Goal: Task Accomplishment & Management: Use online tool/utility

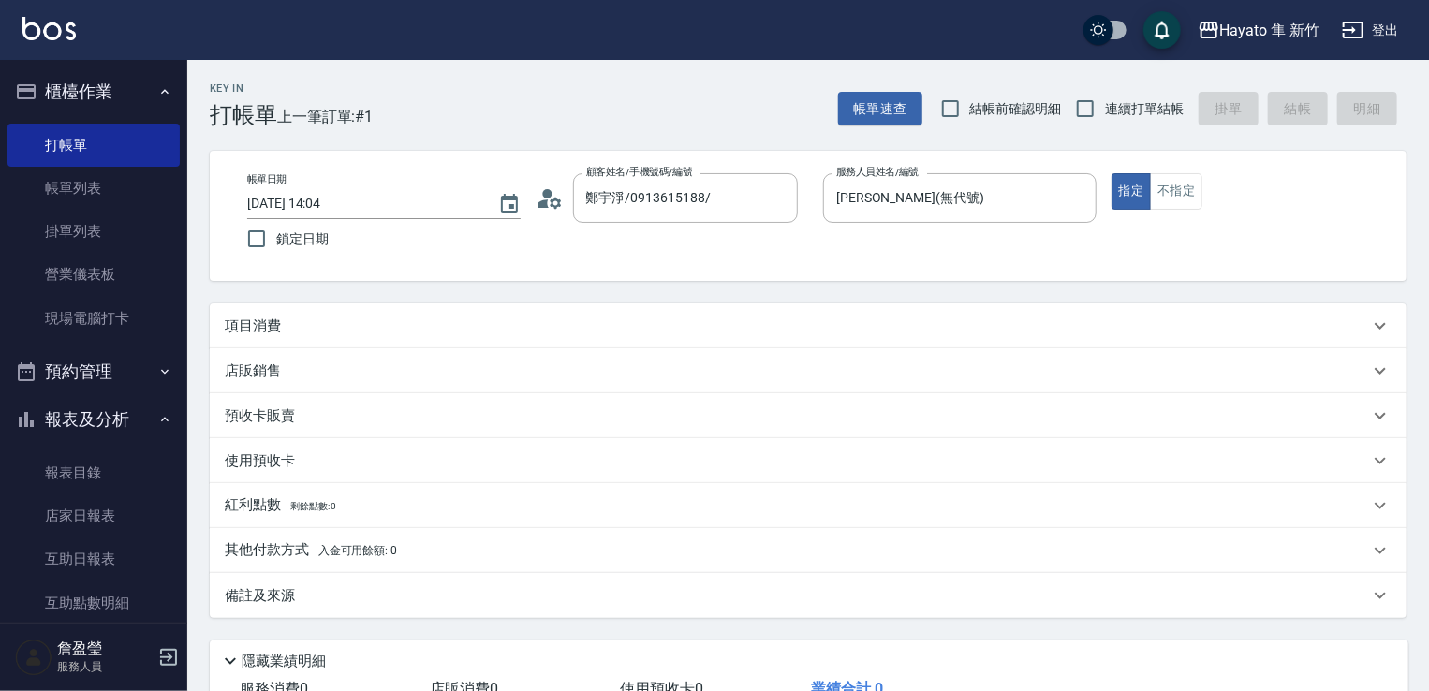
click at [259, 345] on div "項目消費" at bounding box center [808, 325] width 1197 height 45
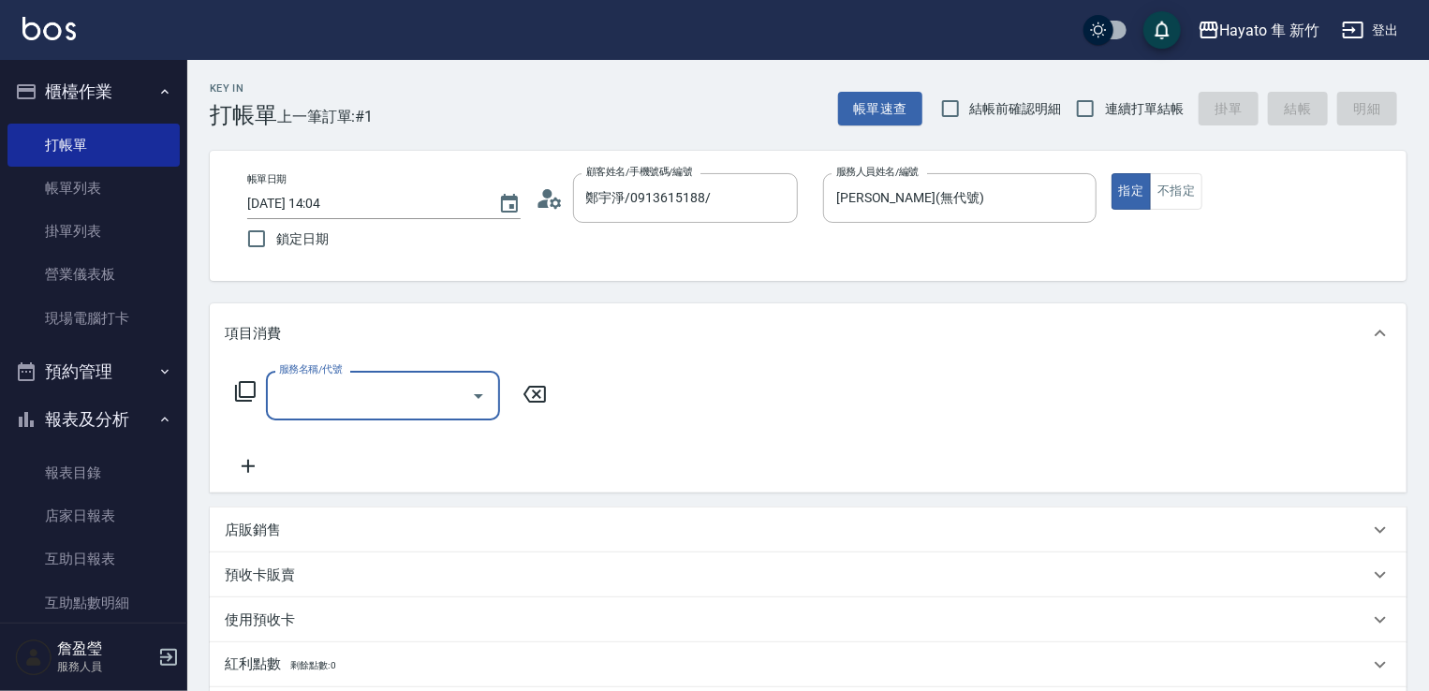
click at [292, 413] on div "服務名稱/代號" at bounding box center [383, 396] width 234 height 50
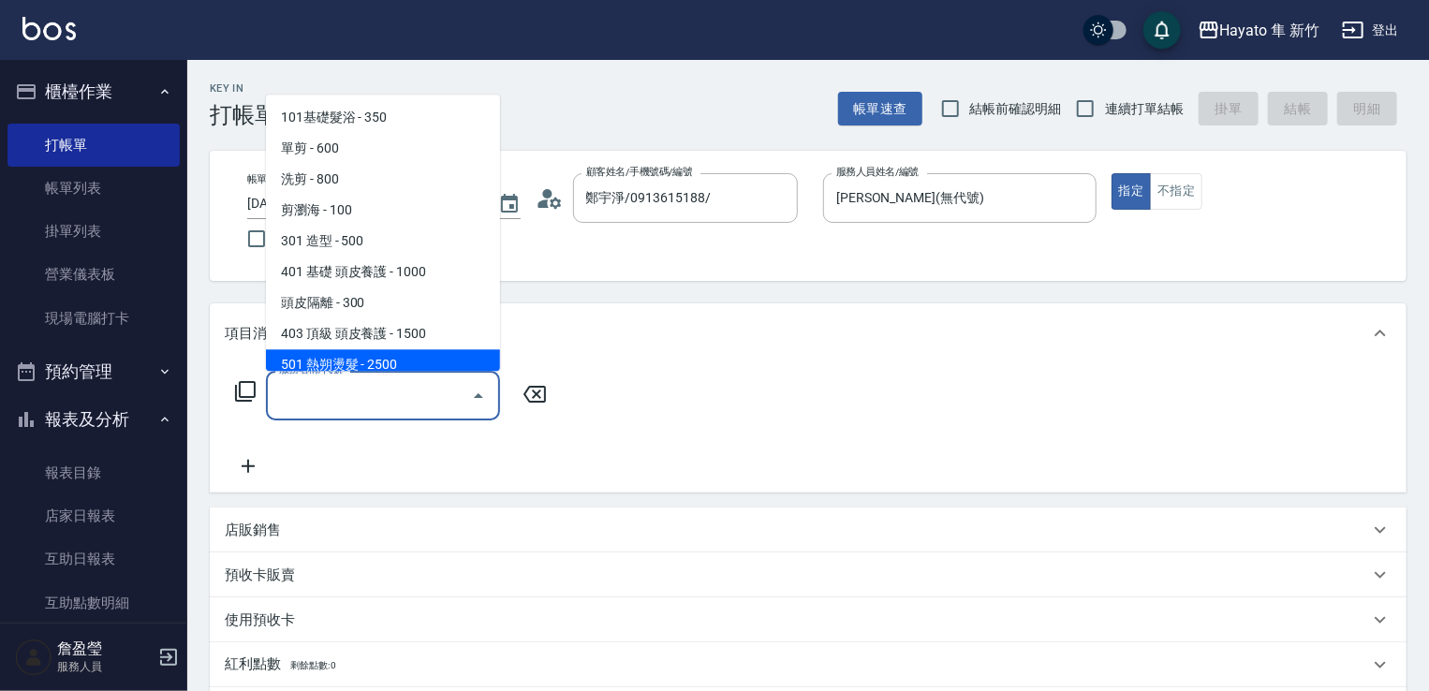
scroll to position [326, 0]
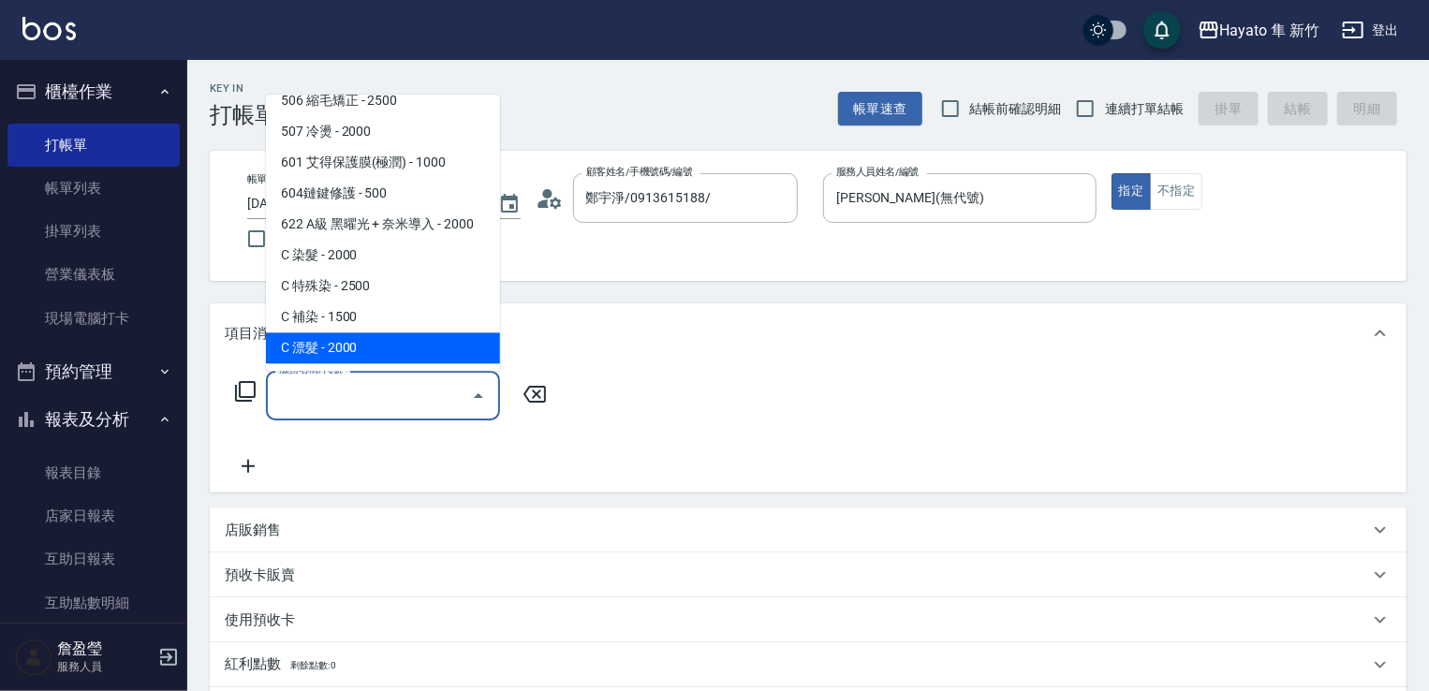
click at [318, 358] on span "C 漂髮 - 2000" at bounding box center [383, 348] width 234 height 31
type input "C 漂髮(731)"
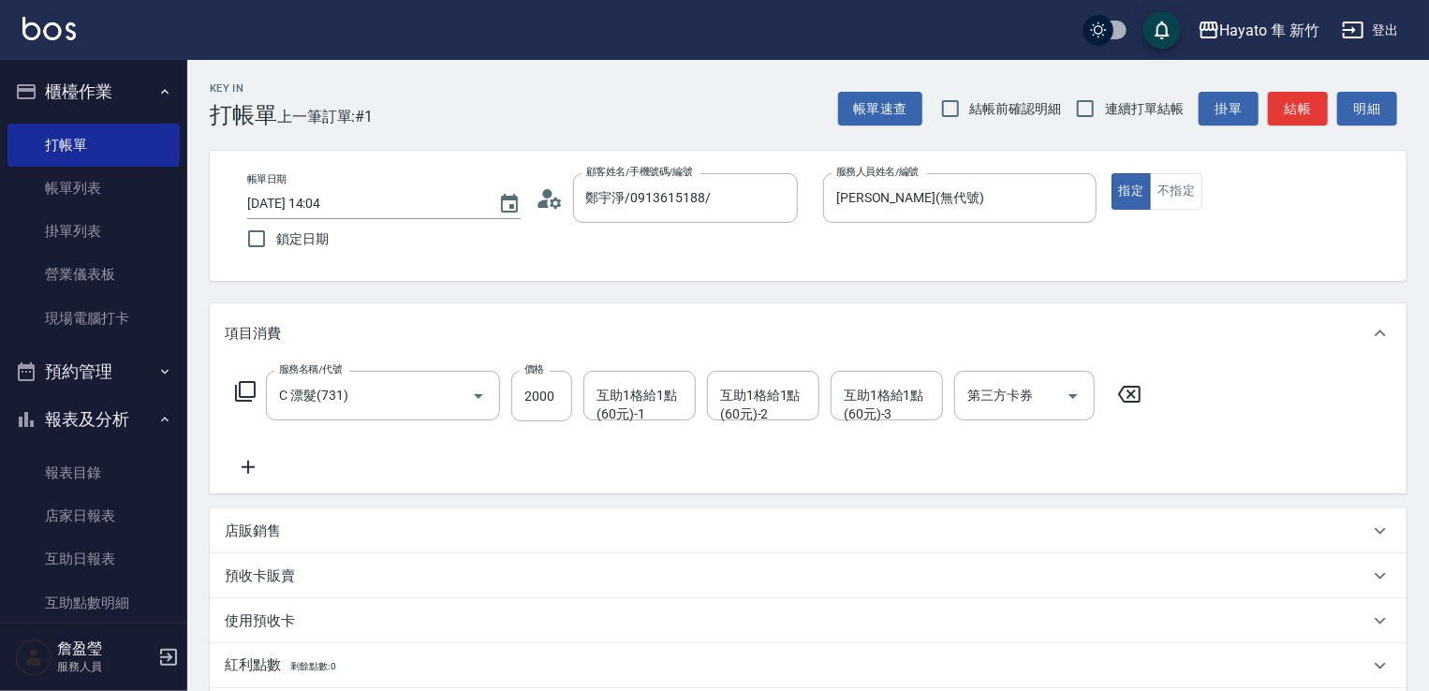
drag, startPoint x: 259, startPoint y: 473, endPoint x: 280, endPoint y: 484, distance: 23.5
click at [258, 482] on div "服務名稱/代號 C 漂髮(731) 服務名稱/代號 價格 2000 價格 互助1格給1點(60元)-1 互助1格給1點(60元)-1 互助1格給1點(60元)…" at bounding box center [808, 428] width 1197 height 130
click at [249, 471] on icon at bounding box center [248, 467] width 47 height 22
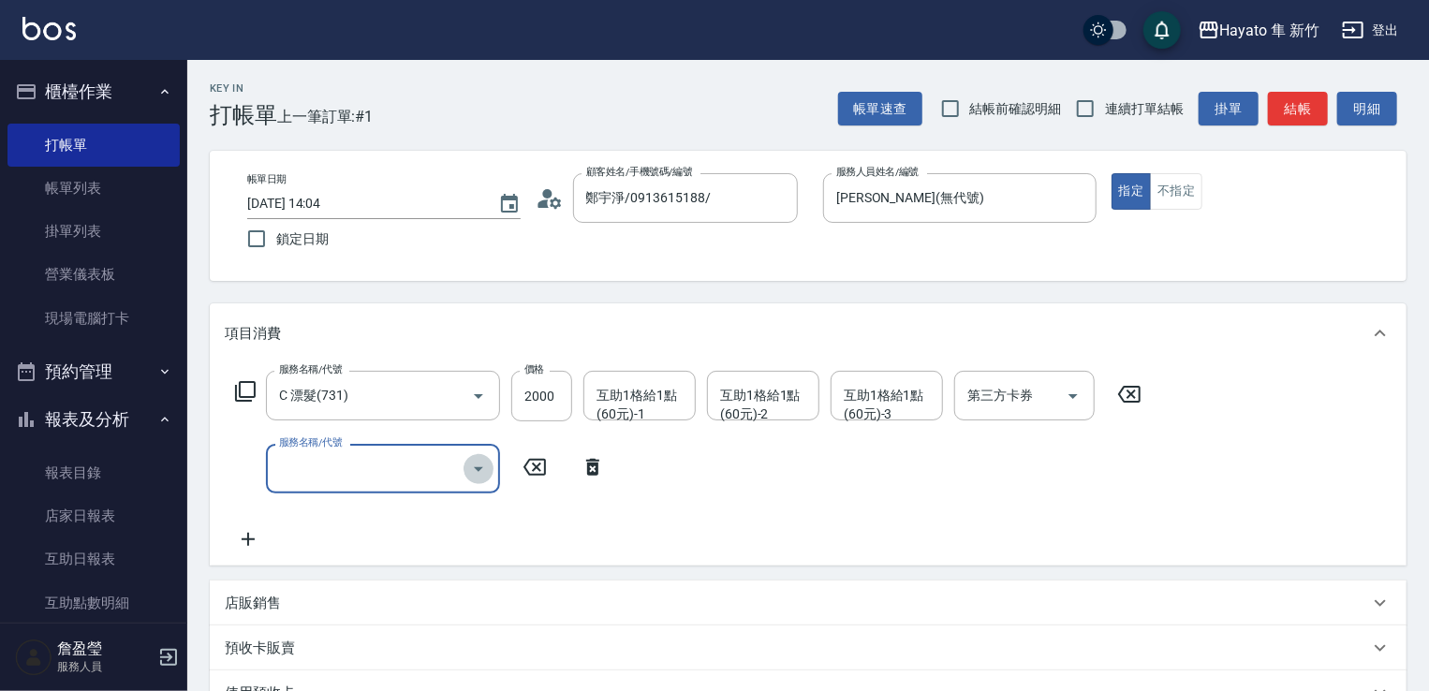
click at [483, 473] on icon "Open" at bounding box center [478, 469] width 22 height 22
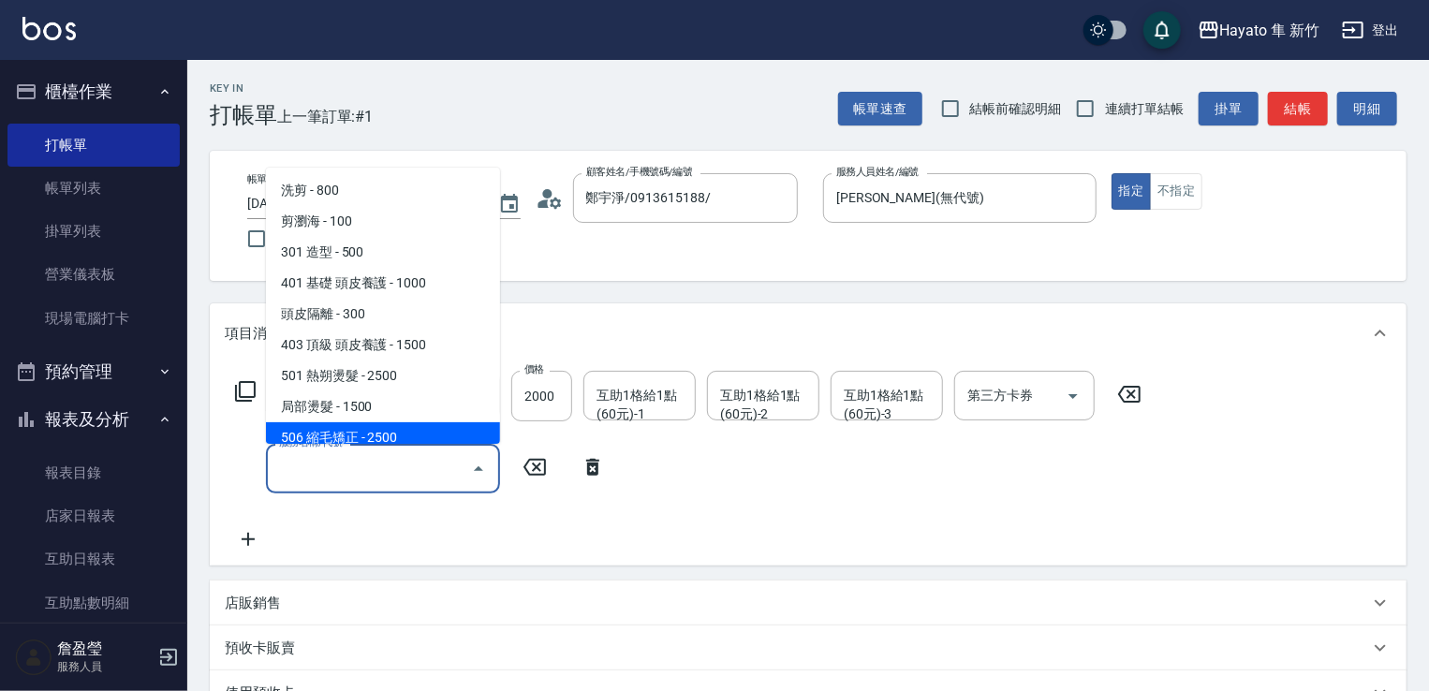
scroll to position [94, 0]
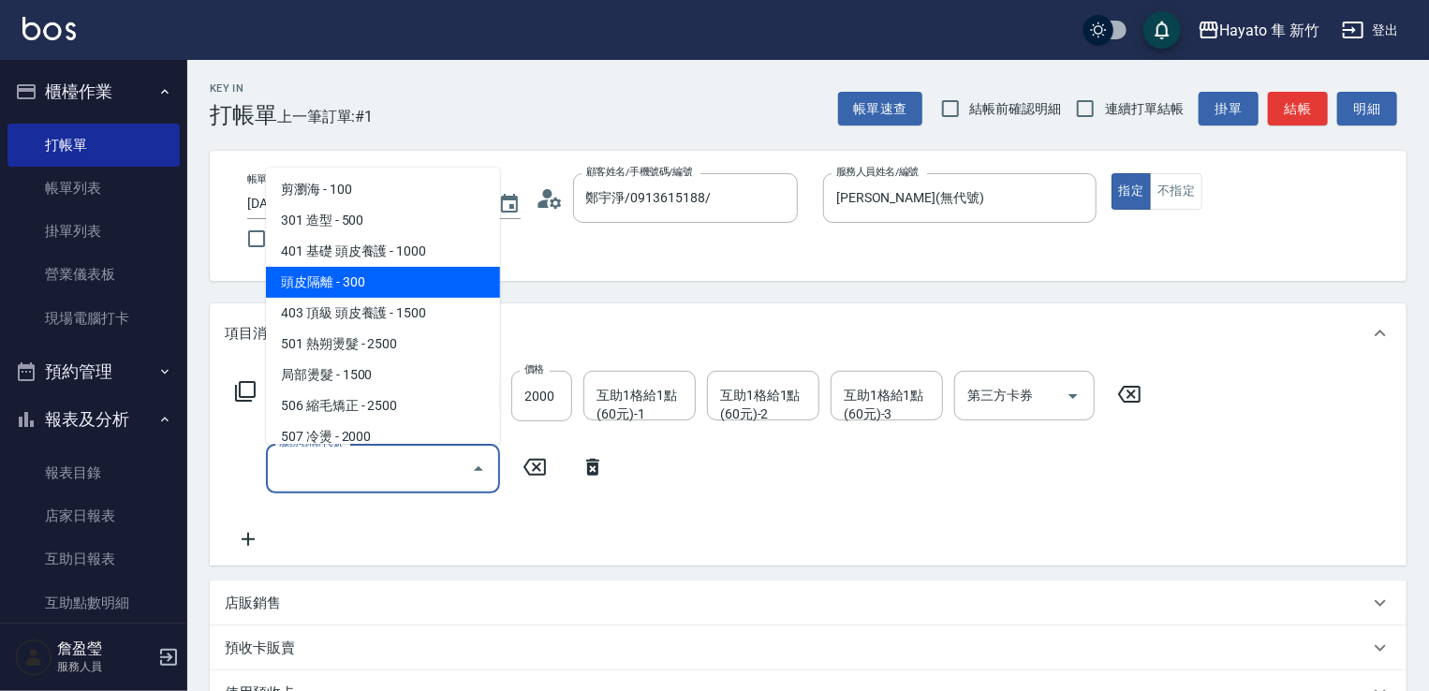
click at [433, 267] on span "頭皮隔離 - 300" at bounding box center [383, 282] width 234 height 31
type input "頭皮隔離(402)"
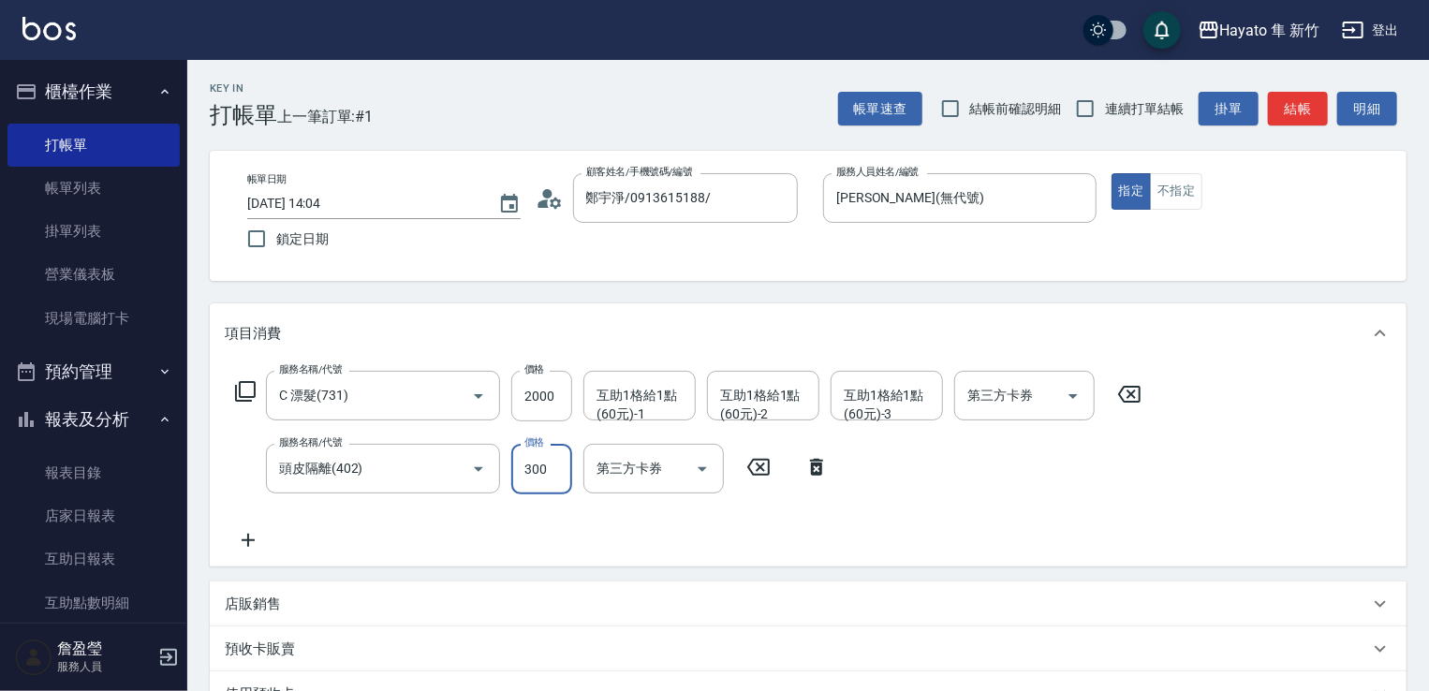
click at [544, 466] on input "300" at bounding box center [541, 469] width 61 height 51
type input "200"
click at [798, 523] on div "服務名稱/代號 C 漂髮(731) 服務名稱/代號 價格 2000 價格 互助1格給1點(60元)-1 互助1格給1點(60元)-1 互助1格給1點(60元)…" at bounding box center [689, 461] width 928 height 181
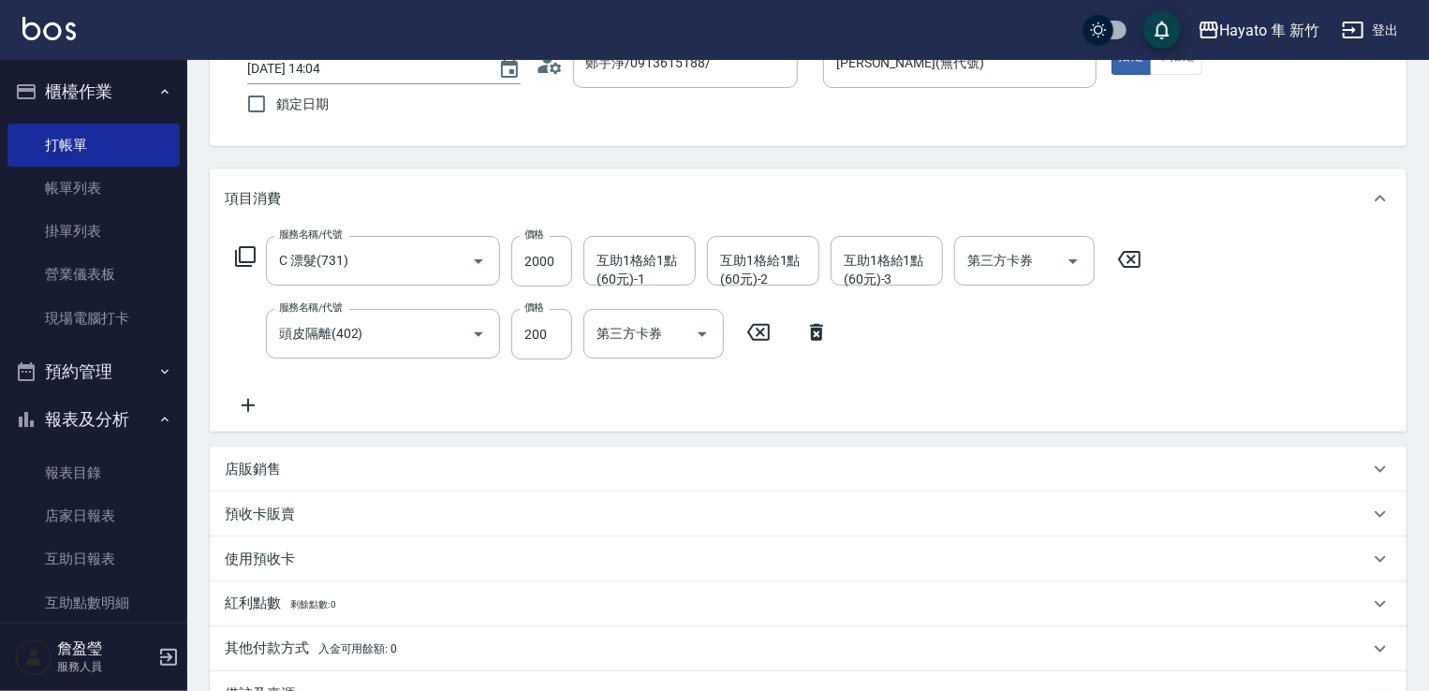
scroll to position [281, 0]
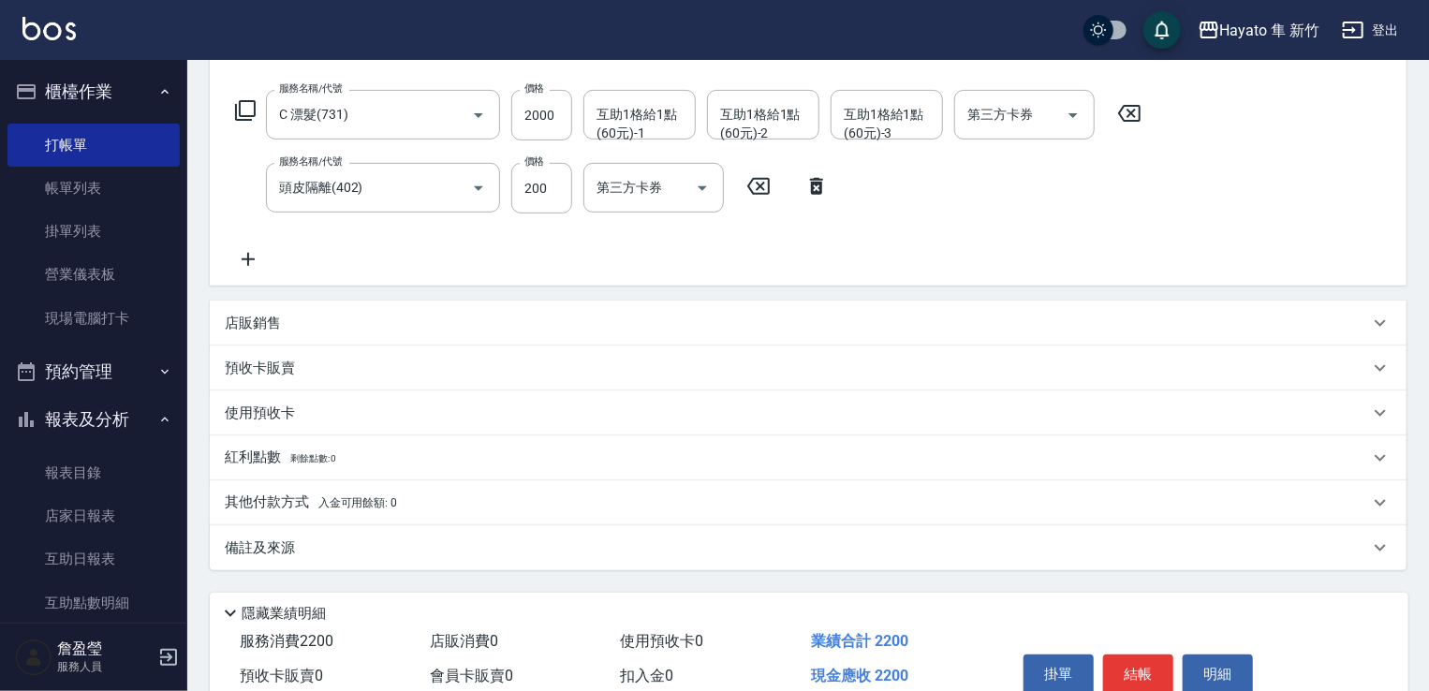
click at [296, 506] on p "其他付款方式 入金可用餘額: 0" at bounding box center [311, 503] width 172 height 21
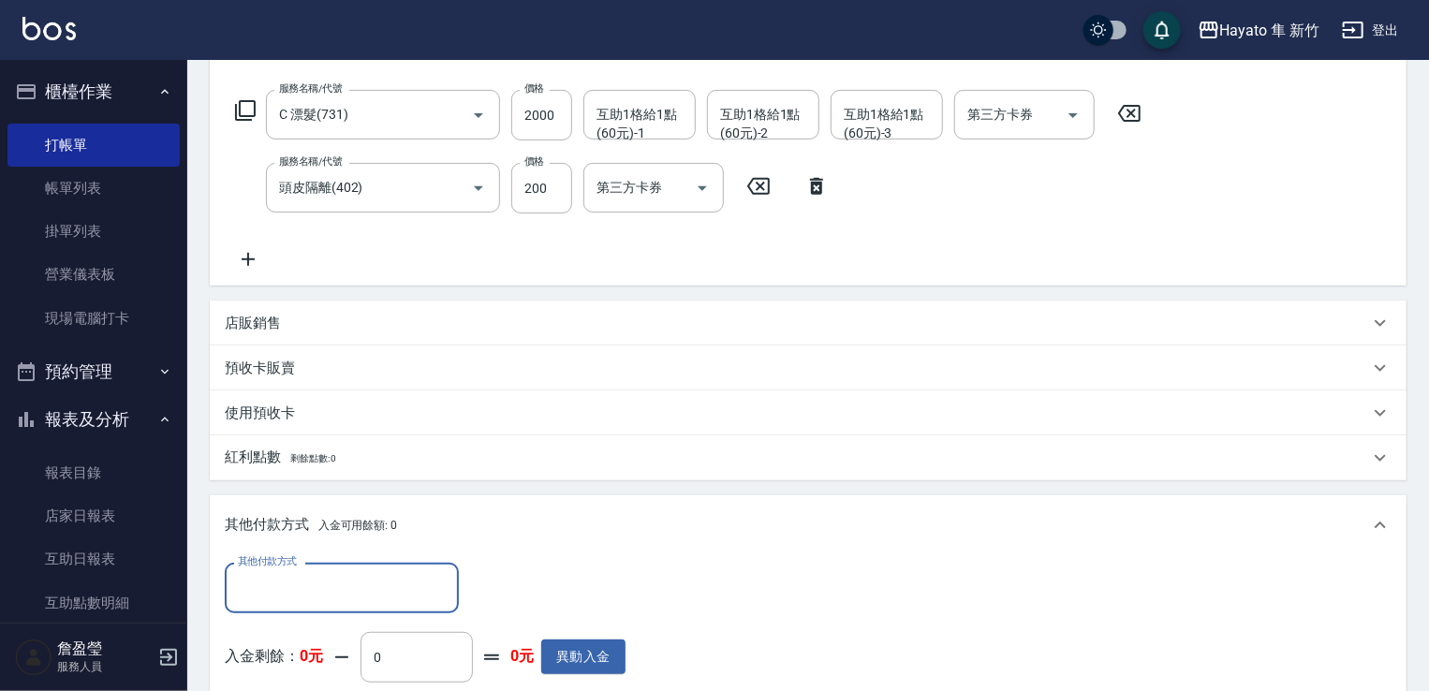
scroll to position [0, 0]
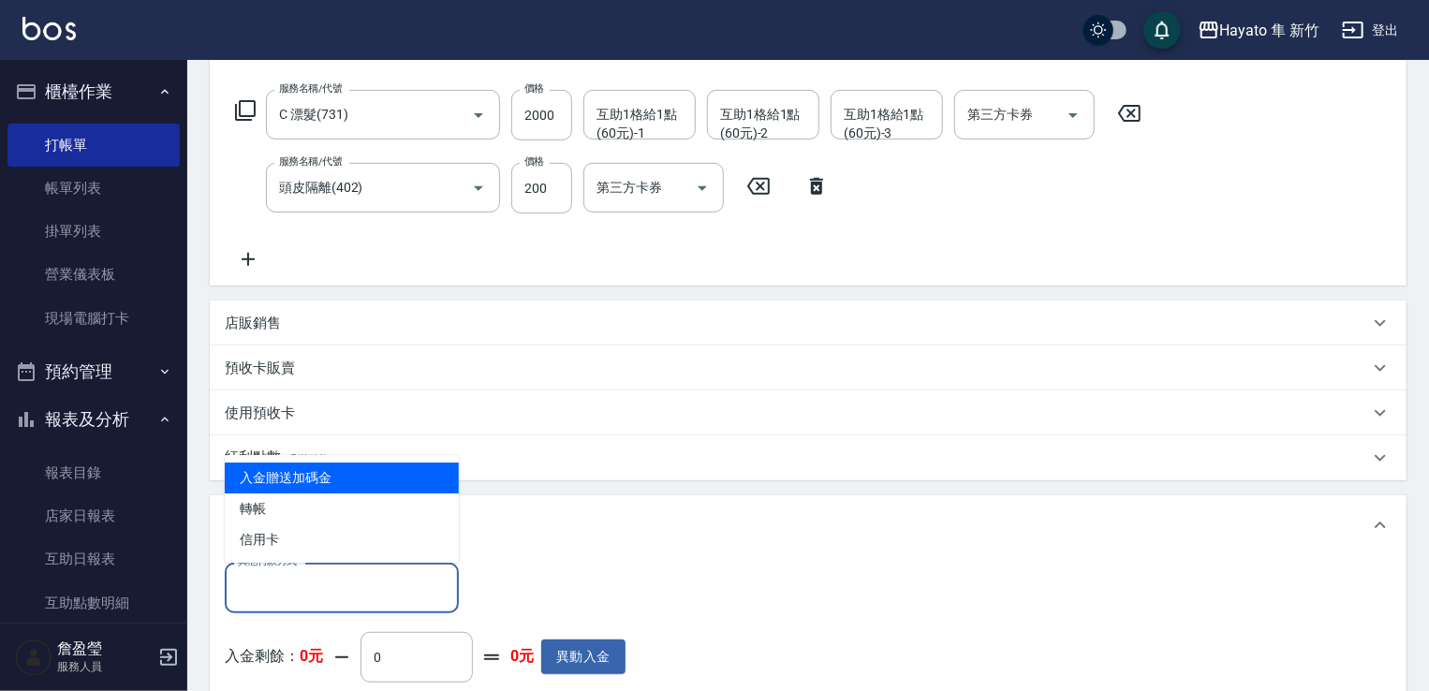
click at [405, 595] on input "其他付款方式" at bounding box center [341, 587] width 217 height 33
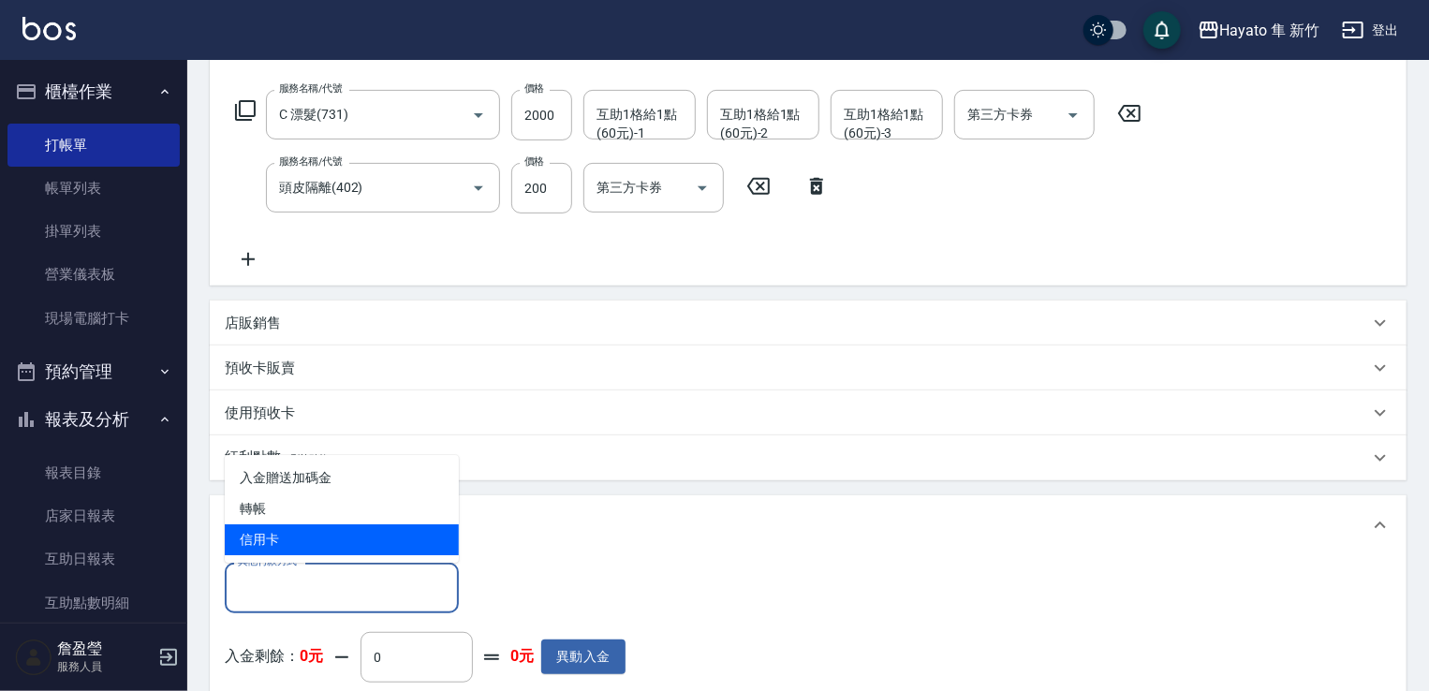
drag, startPoint x: 377, startPoint y: 532, endPoint x: 392, endPoint y: 537, distance: 16.6
click at [375, 529] on span "信用卡" at bounding box center [342, 540] width 234 height 31
type input "信用卡"
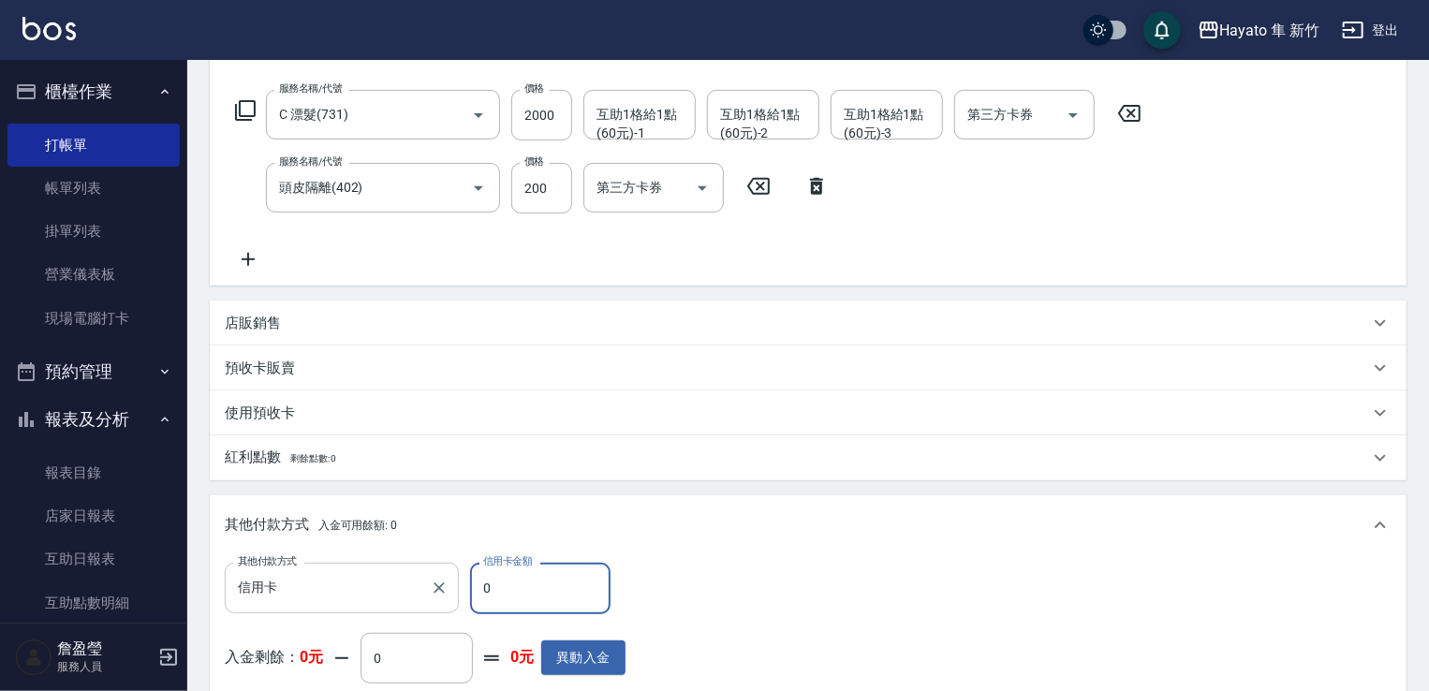
drag, startPoint x: 525, startPoint y: 588, endPoint x: 458, endPoint y: 600, distance: 67.5
click at [458, 600] on div "其他付款方式 信用卡 其他付款方式 信用卡金額 0 信用卡金額" at bounding box center [425, 588] width 401 height 51
type input "2200"
click at [811, 654] on div "其他付款方式 信用卡 其他付款方式 信用卡金額 2200 信用卡金額 入金剩餘： 0元 0 ​ 整筆扣入金 0元 異動入金" at bounding box center [808, 640] width 1167 height 154
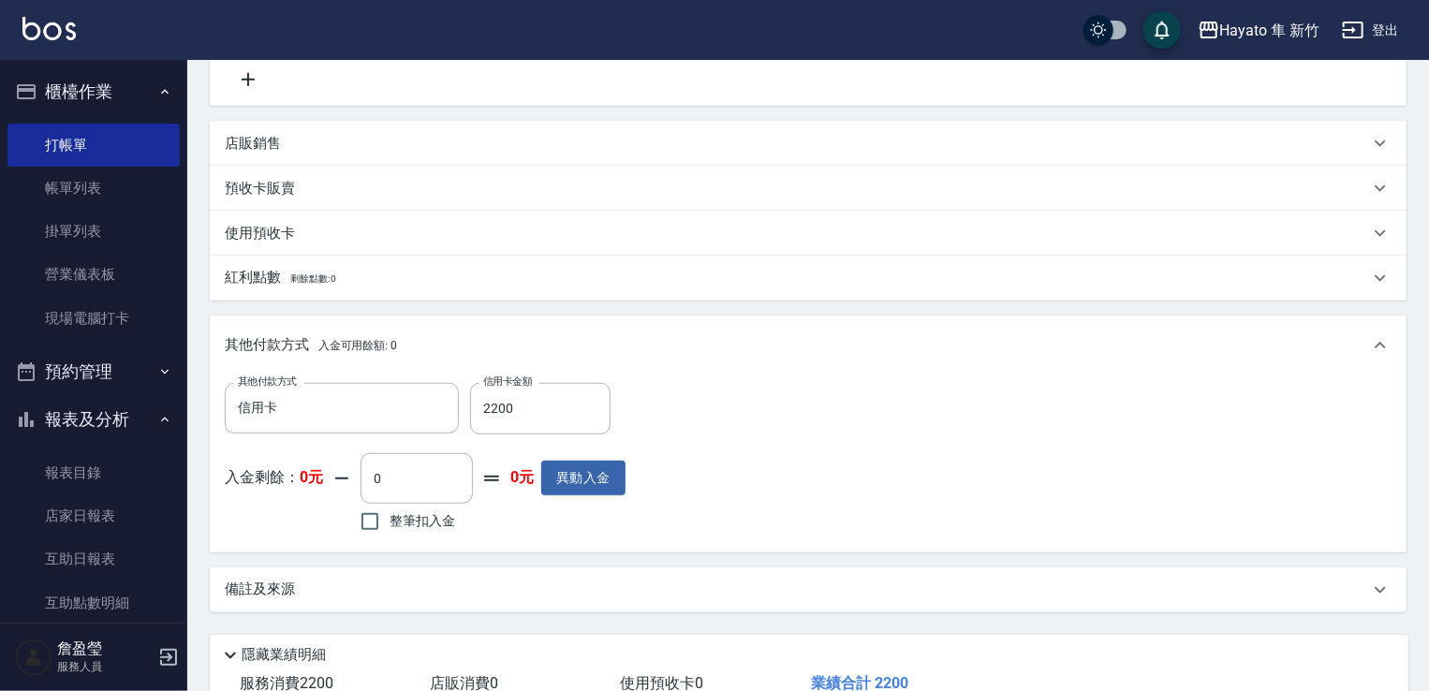
scroll to position [468, 0]
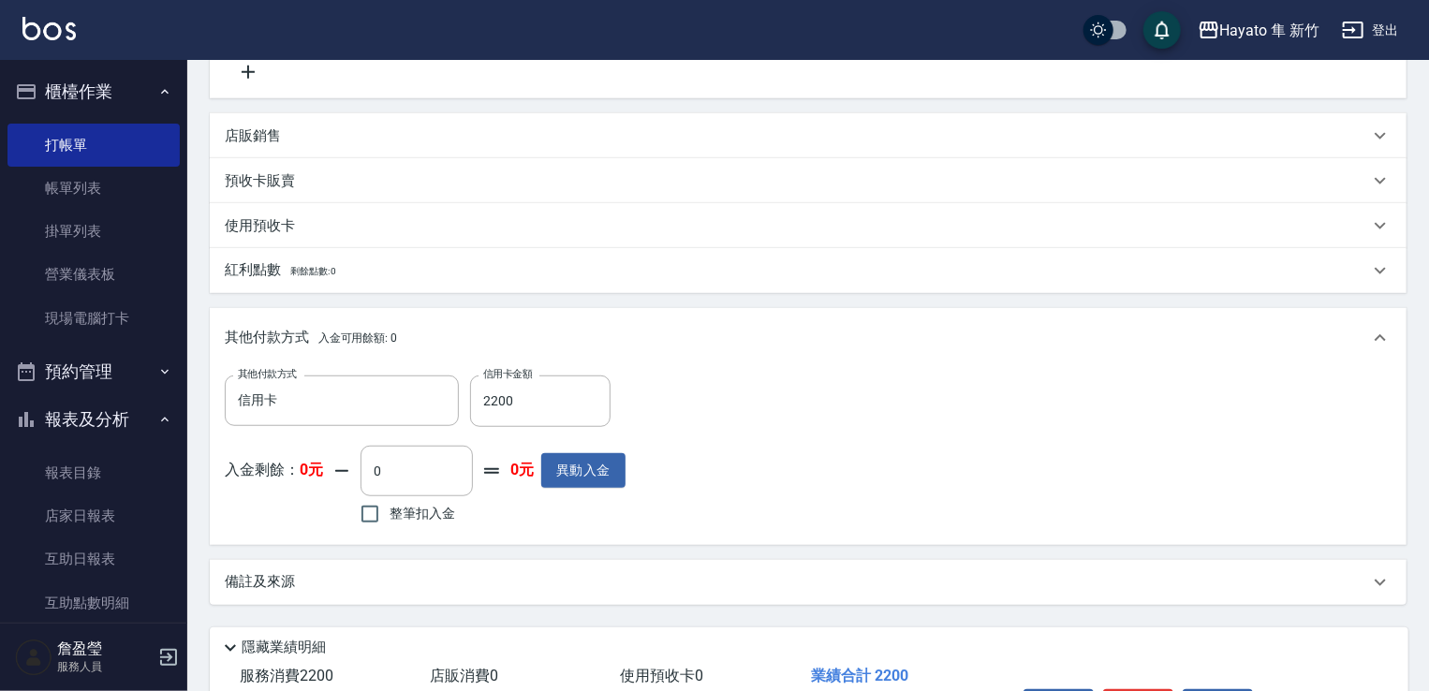
click at [585, 572] on div "備註及來源" at bounding box center [797, 582] width 1145 height 20
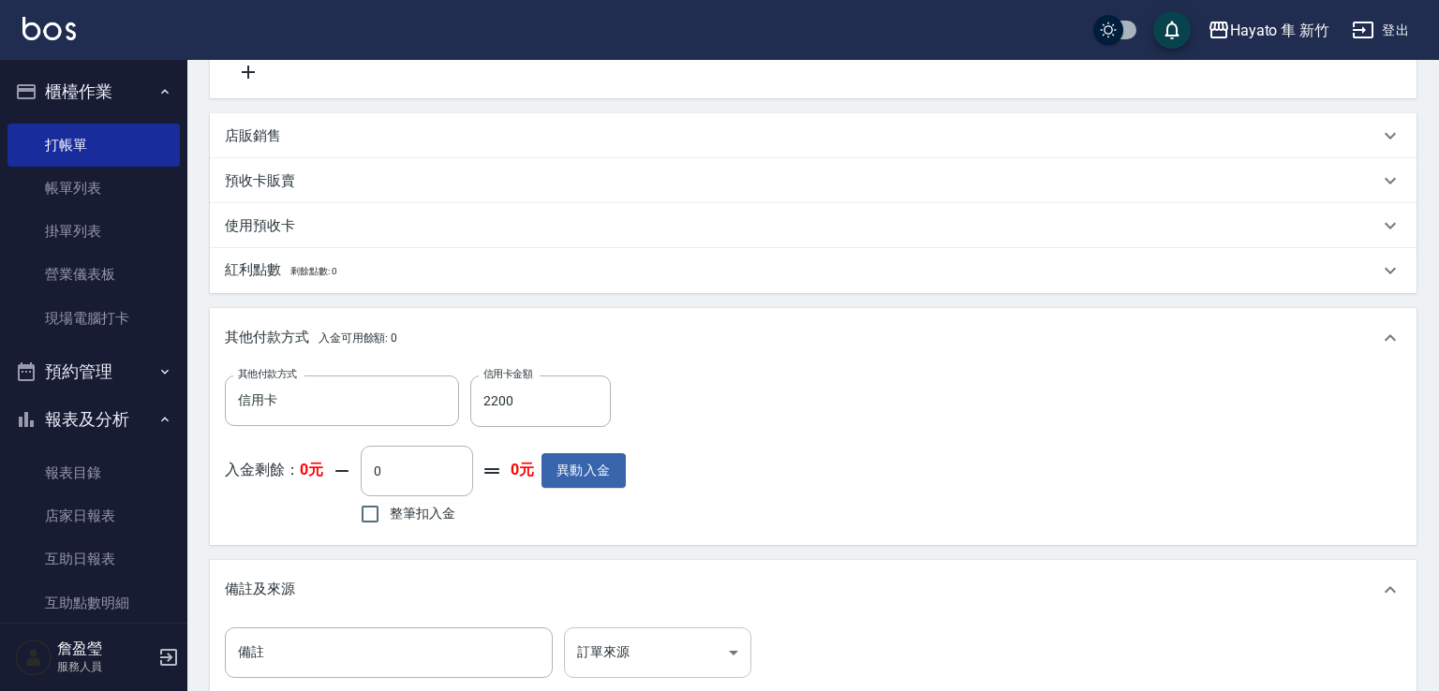
click at [605, 645] on body "Hayato 隼 新竹 登出 櫃檯作業 打帳單 帳單列表 掛單列表 營業儀表板 現場電腦打卡 預約管理 預約管理 報表及分析 報表目錄 店家日報表 互助日報表…" at bounding box center [719, 225] width 1439 height 1387
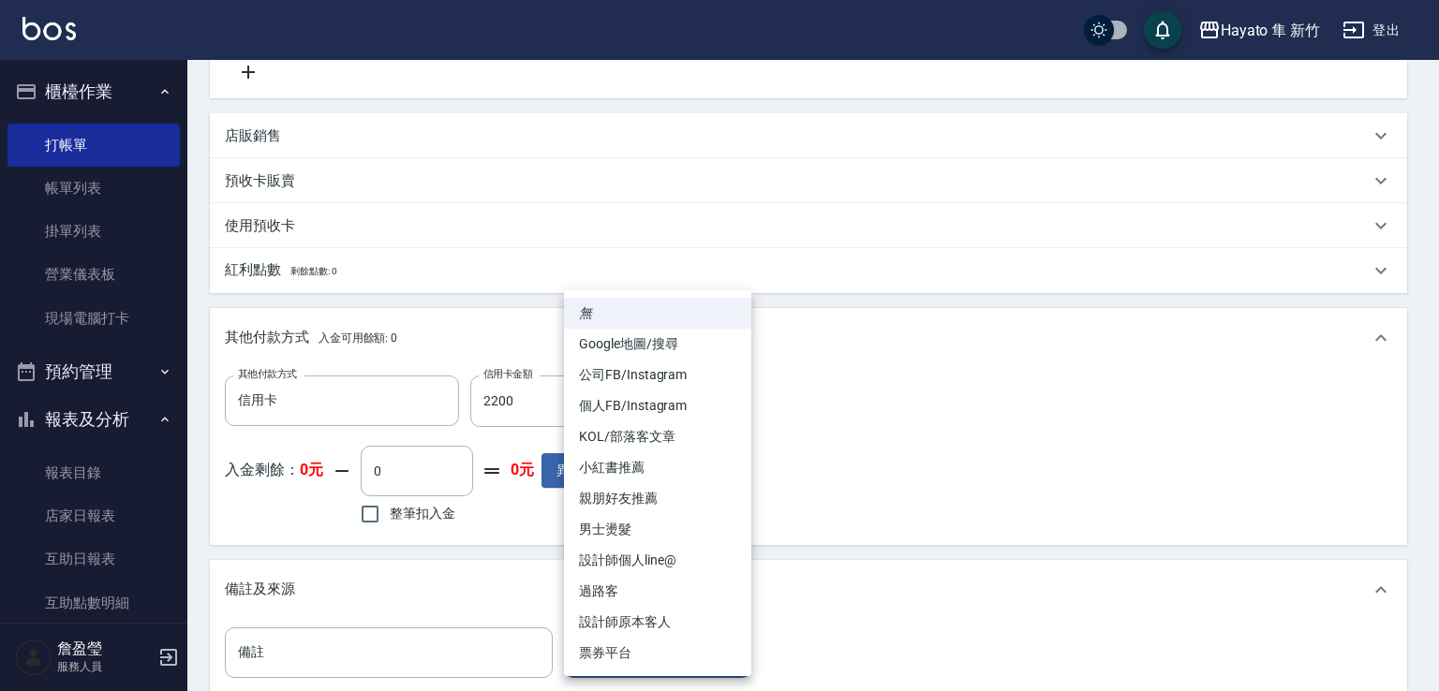
click at [638, 626] on li "設計師原本客人" at bounding box center [657, 622] width 187 height 31
type input "設計師原本客人"
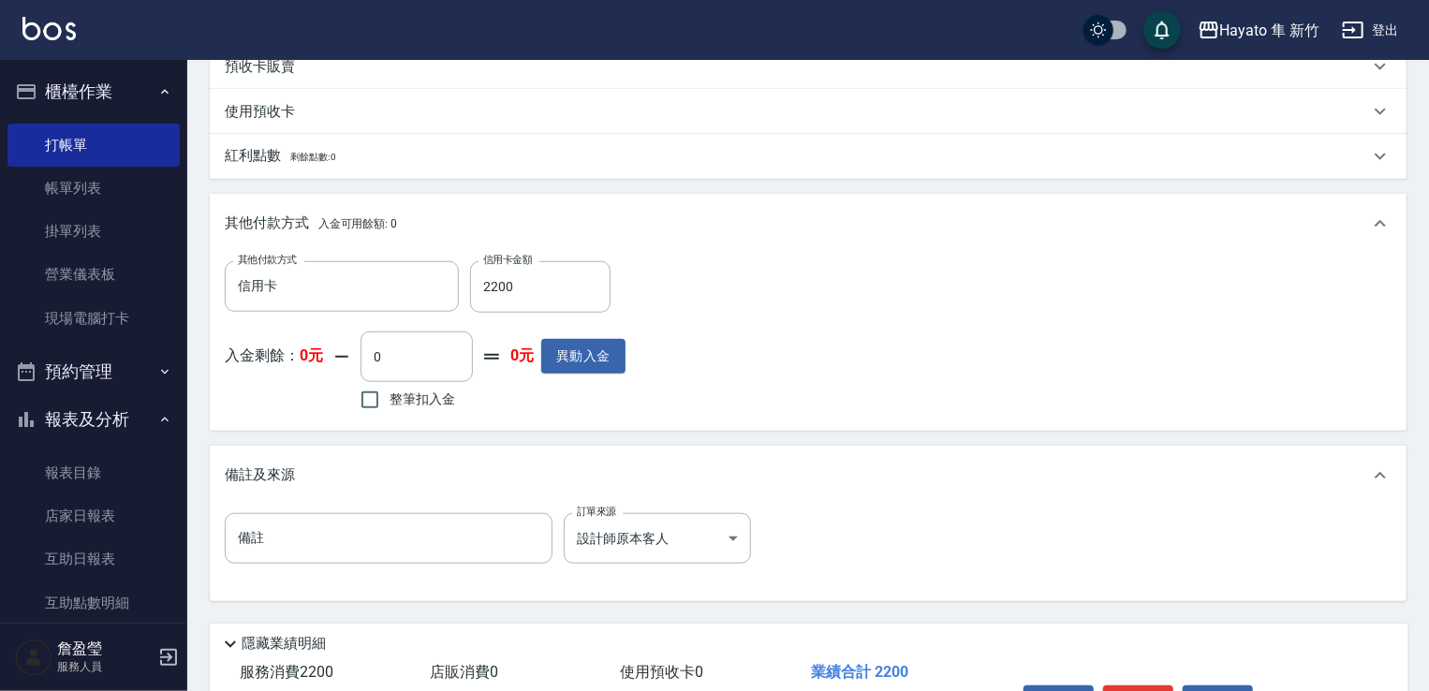
scroll to position [702, 0]
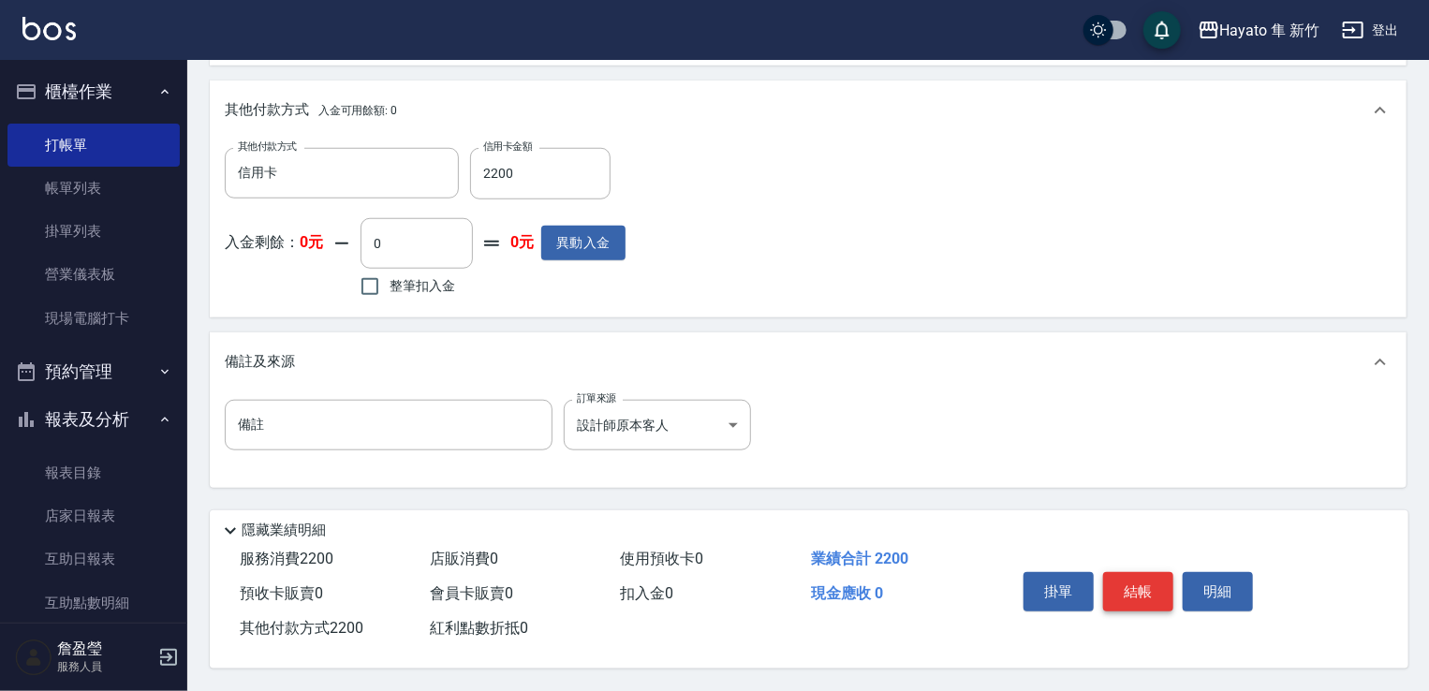
click at [1130, 578] on button "結帳" at bounding box center [1138, 591] width 70 height 39
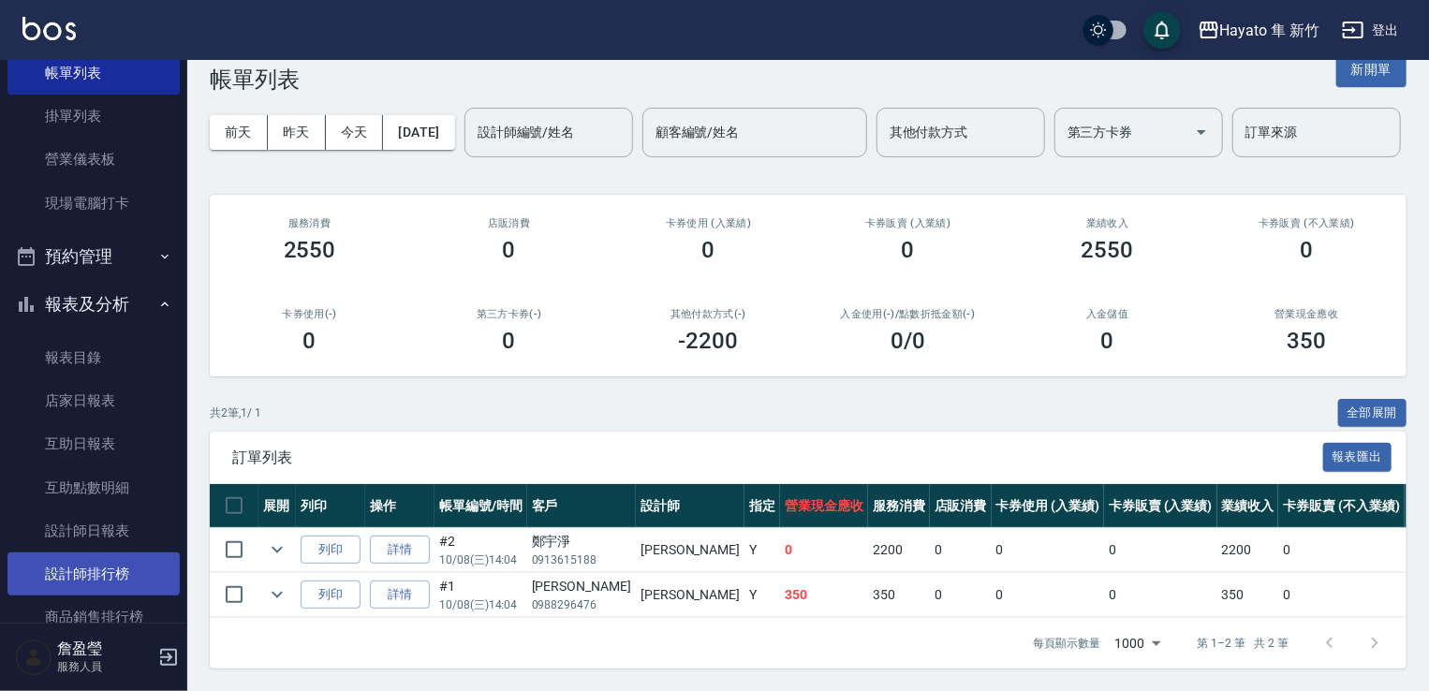
scroll to position [187, 0]
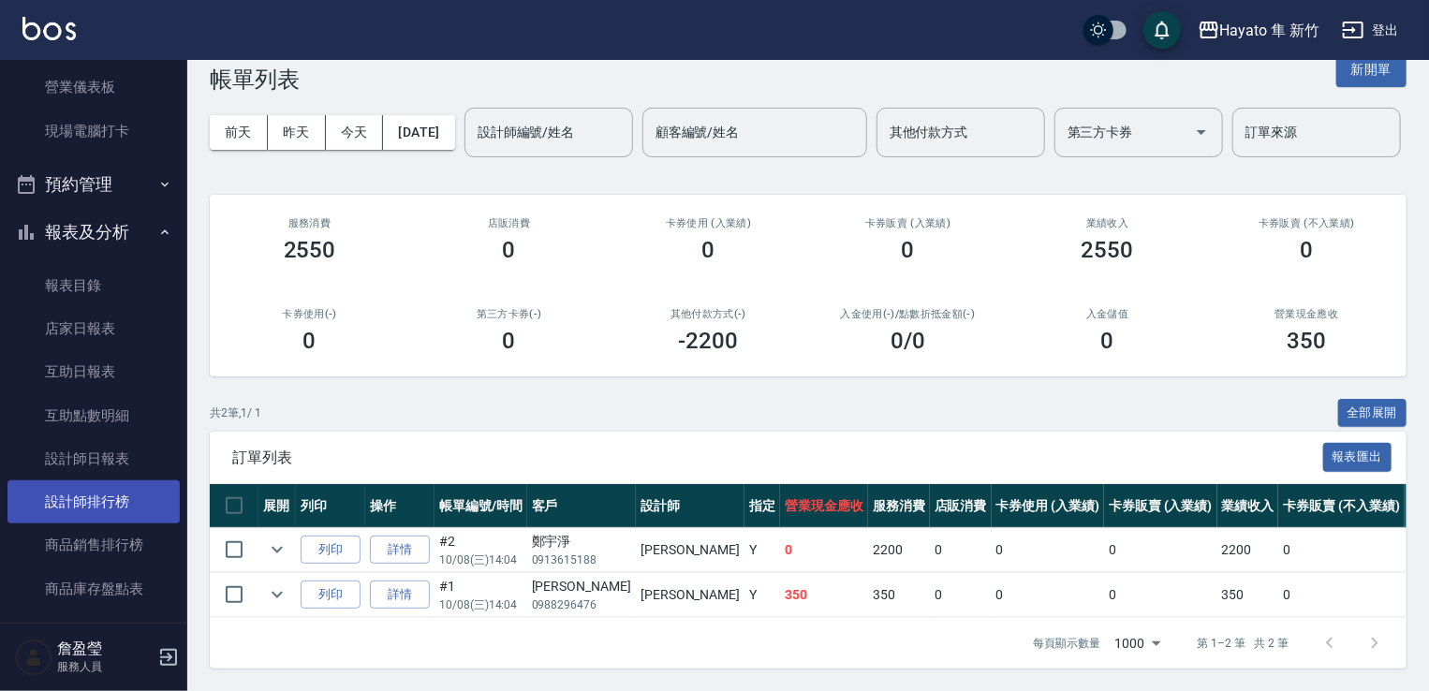
click at [128, 506] on link "設計師排行榜" at bounding box center [93, 502] width 172 height 43
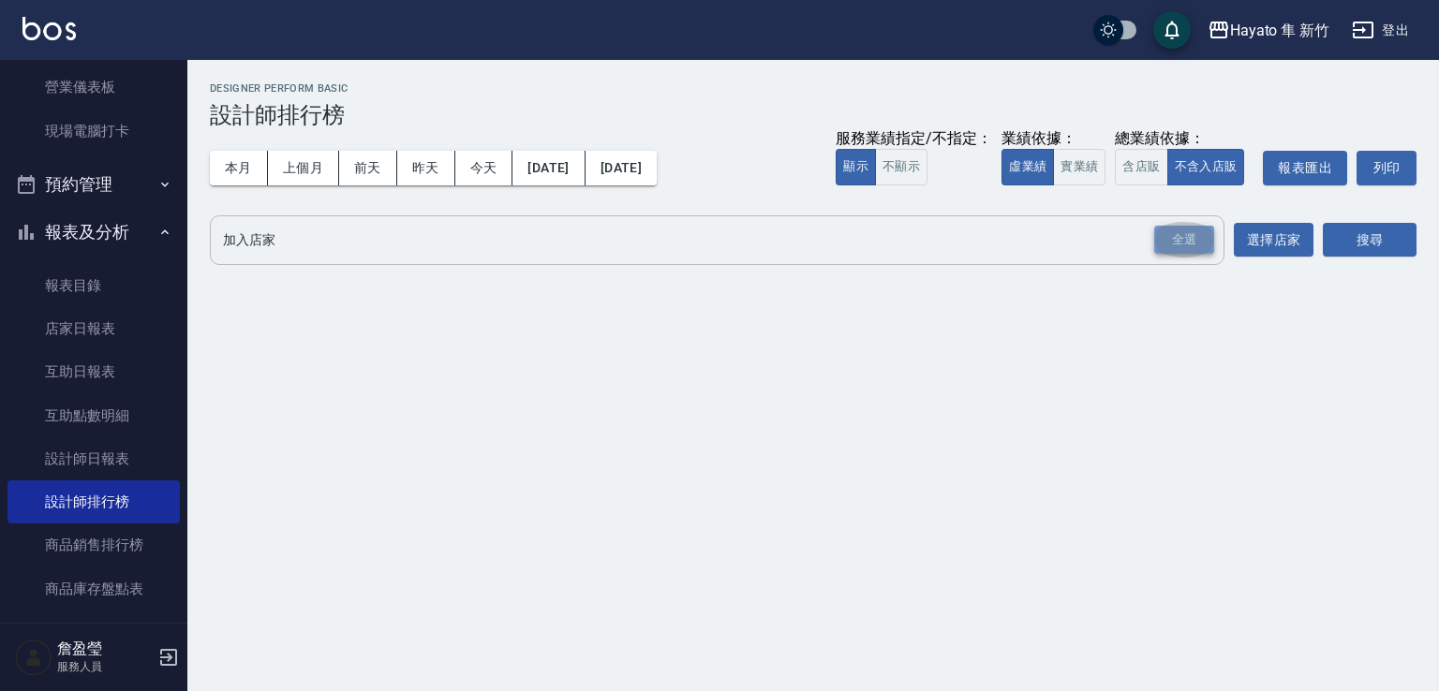
click at [1189, 239] on div "全選" at bounding box center [1184, 240] width 60 height 29
click at [1332, 250] on button "搜尋" at bounding box center [1370, 241] width 94 height 35
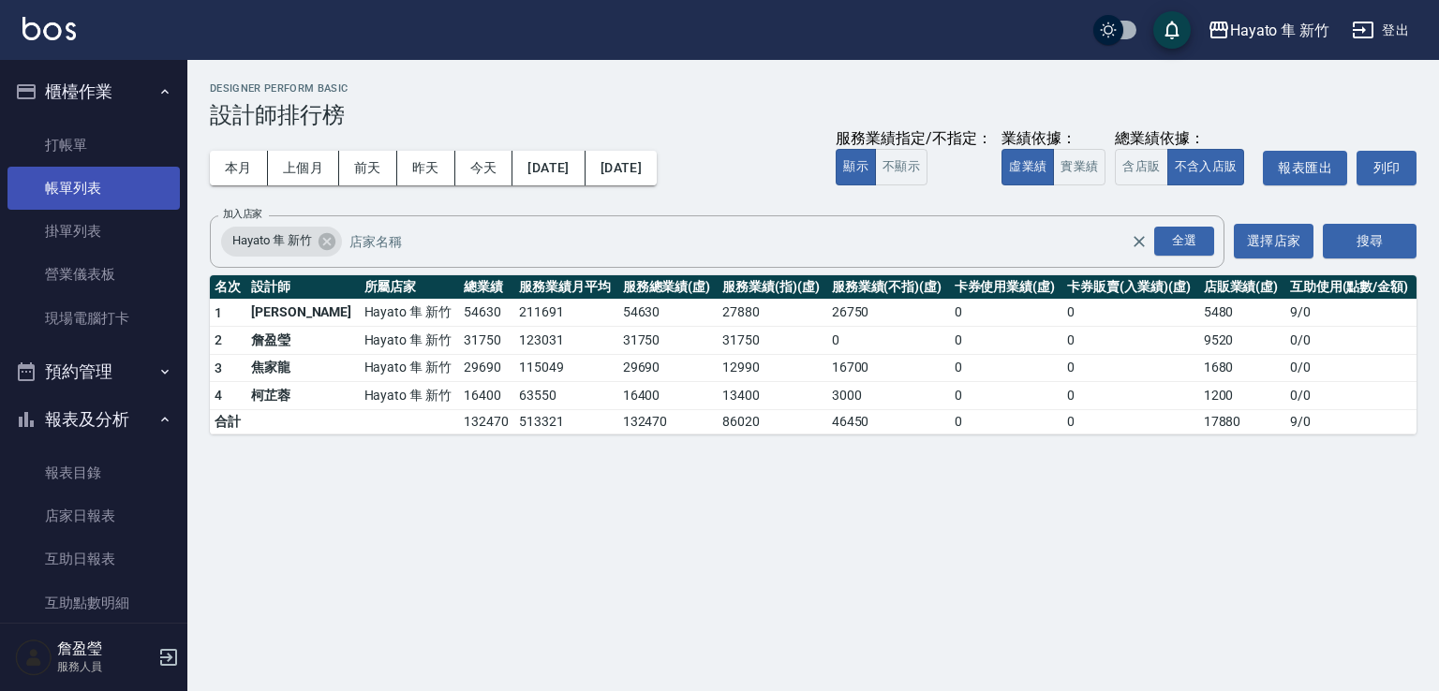
click at [150, 208] on link "帳單列表" at bounding box center [93, 188] width 172 height 43
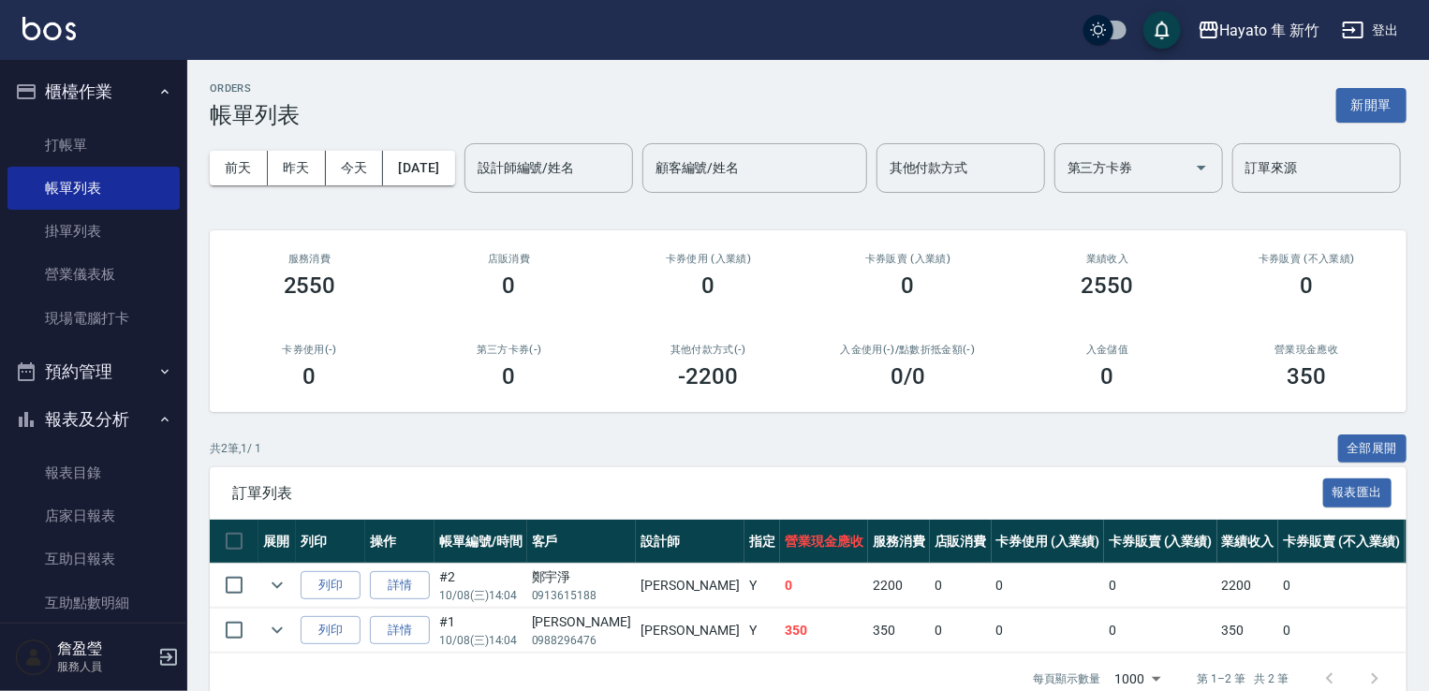
scroll to position [281, 0]
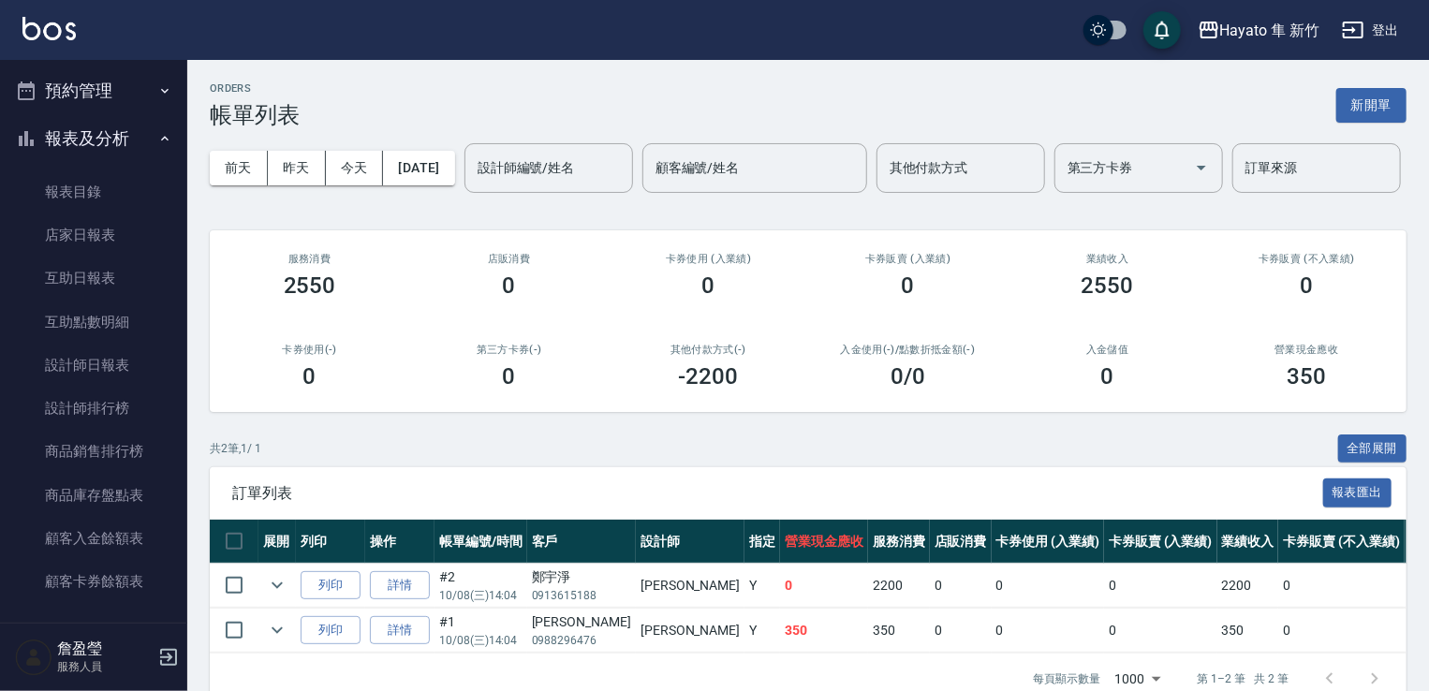
click at [1104, 653] on td "0" at bounding box center [1160, 631] width 113 height 44
drag, startPoint x: 792, startPoint y: 312, endPoint x: 806, endPoint y: 312, distance: 14.1
drag, startPoint x: 806, startPoint y: 312, endPoint x: 624, endPoint y: 548, distance: 297.9
click at [624, 503] on span "訂單列表" at bounding box center [777, 493] width 1091 height 19
